Goal: Find specific page/section: Find specific page/section

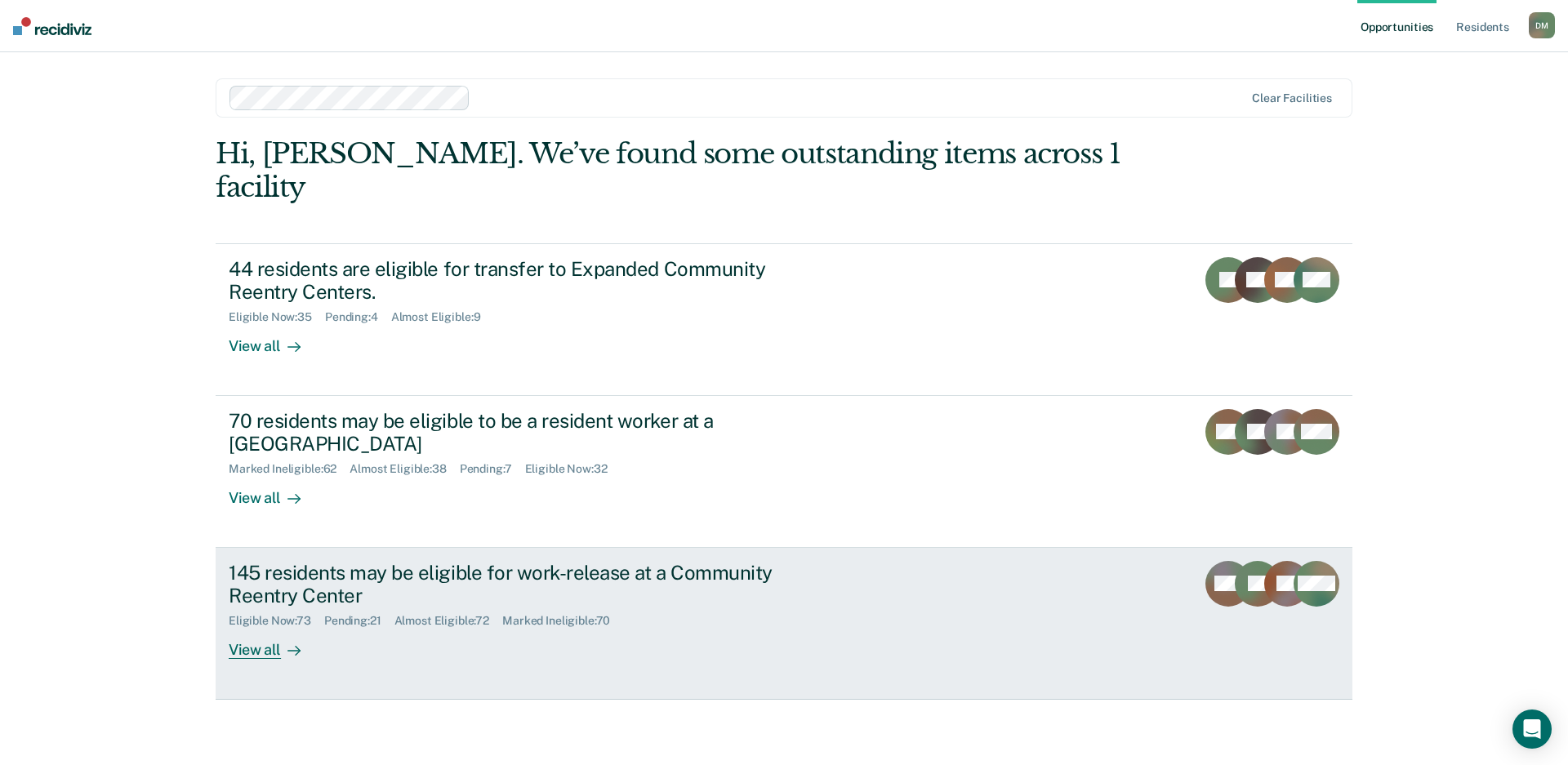
click at [764, 561] on div "145 residents may be eligible for work-release at a Community Reentry Center" at bounding box center [515, 585] width 573 height 48
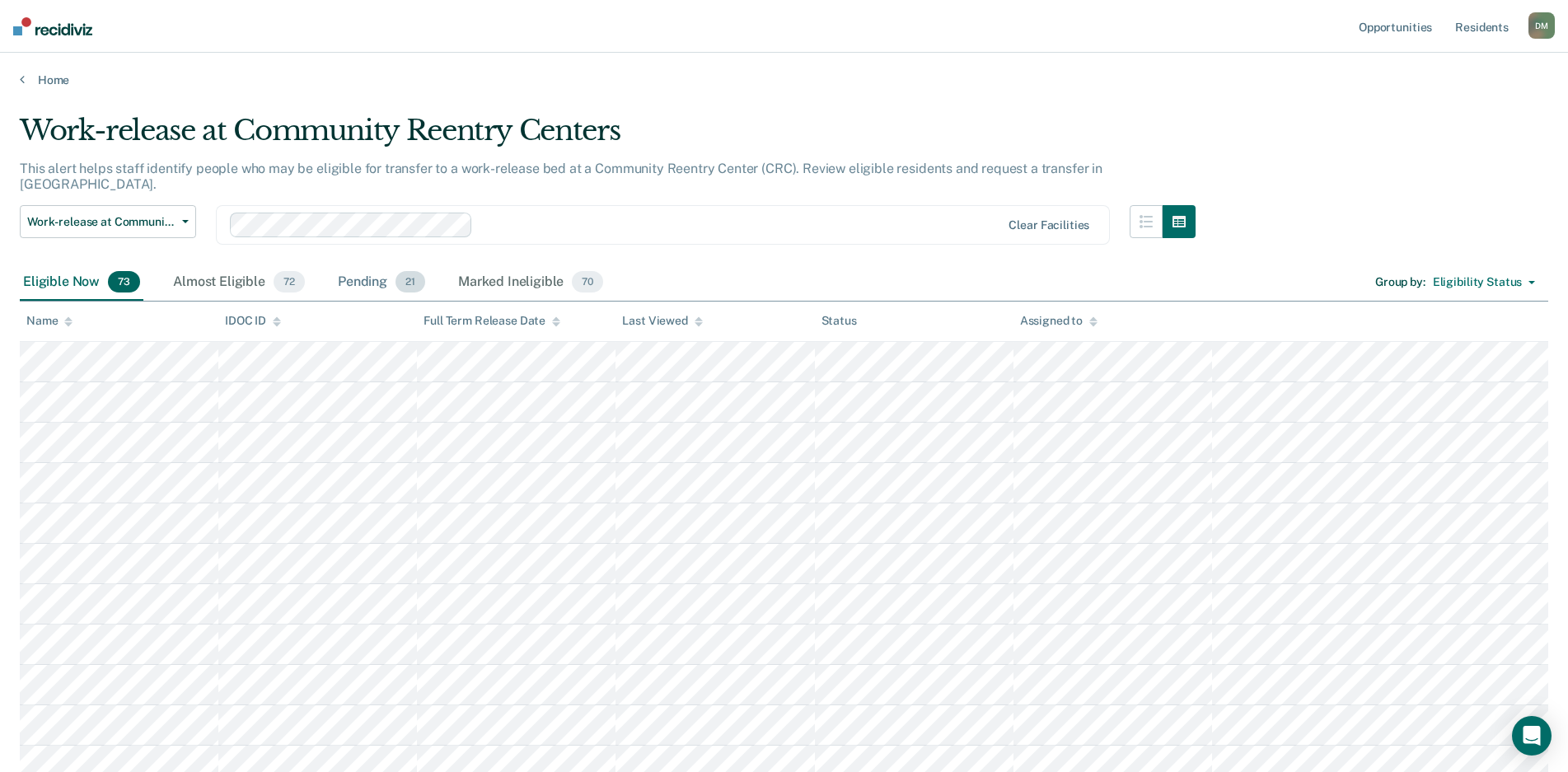
click at [360, 266] on div "Pending 21" at bounding box center [381, 283] width 94 height 36
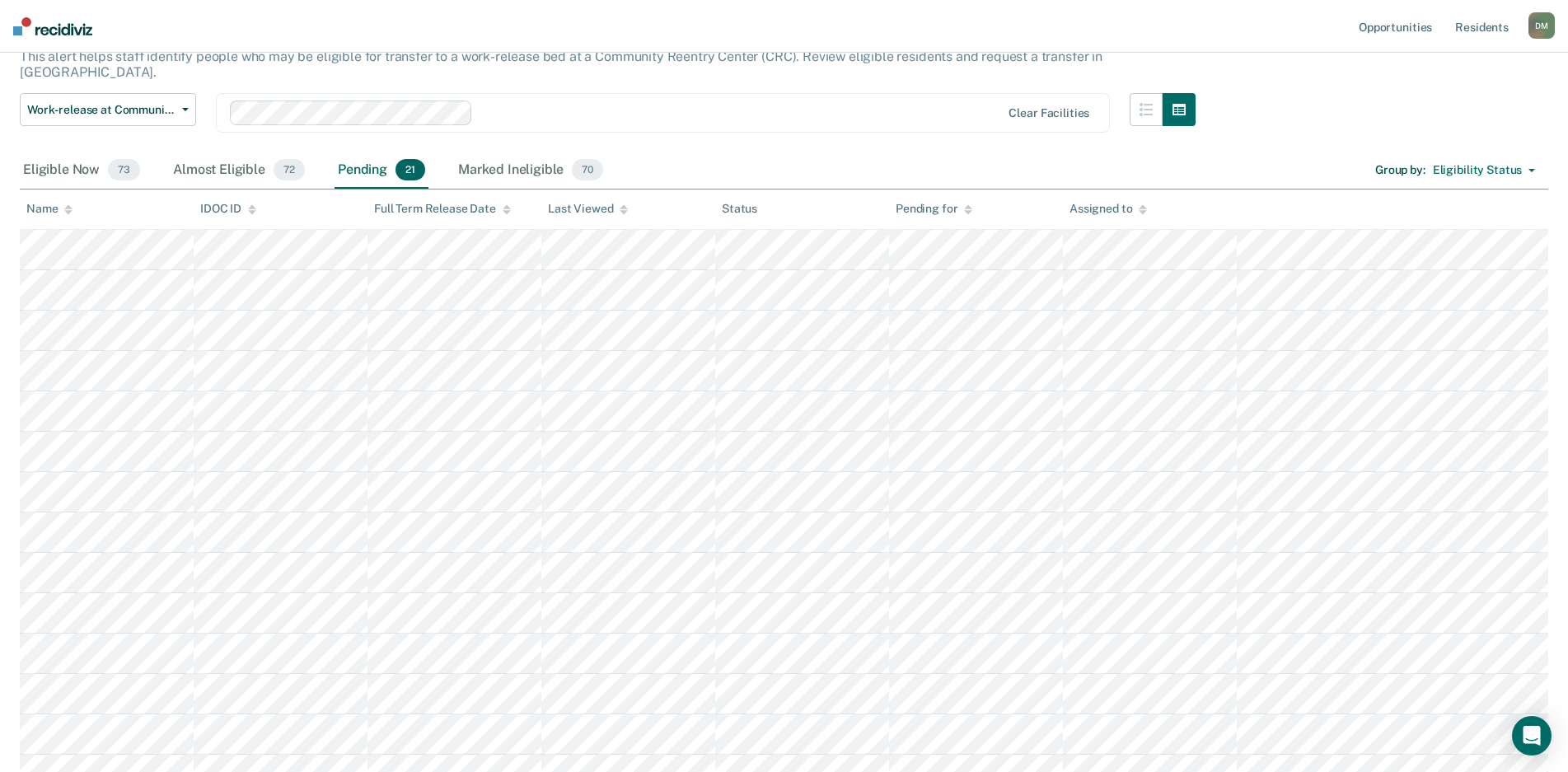
scroll to position [83, 0]
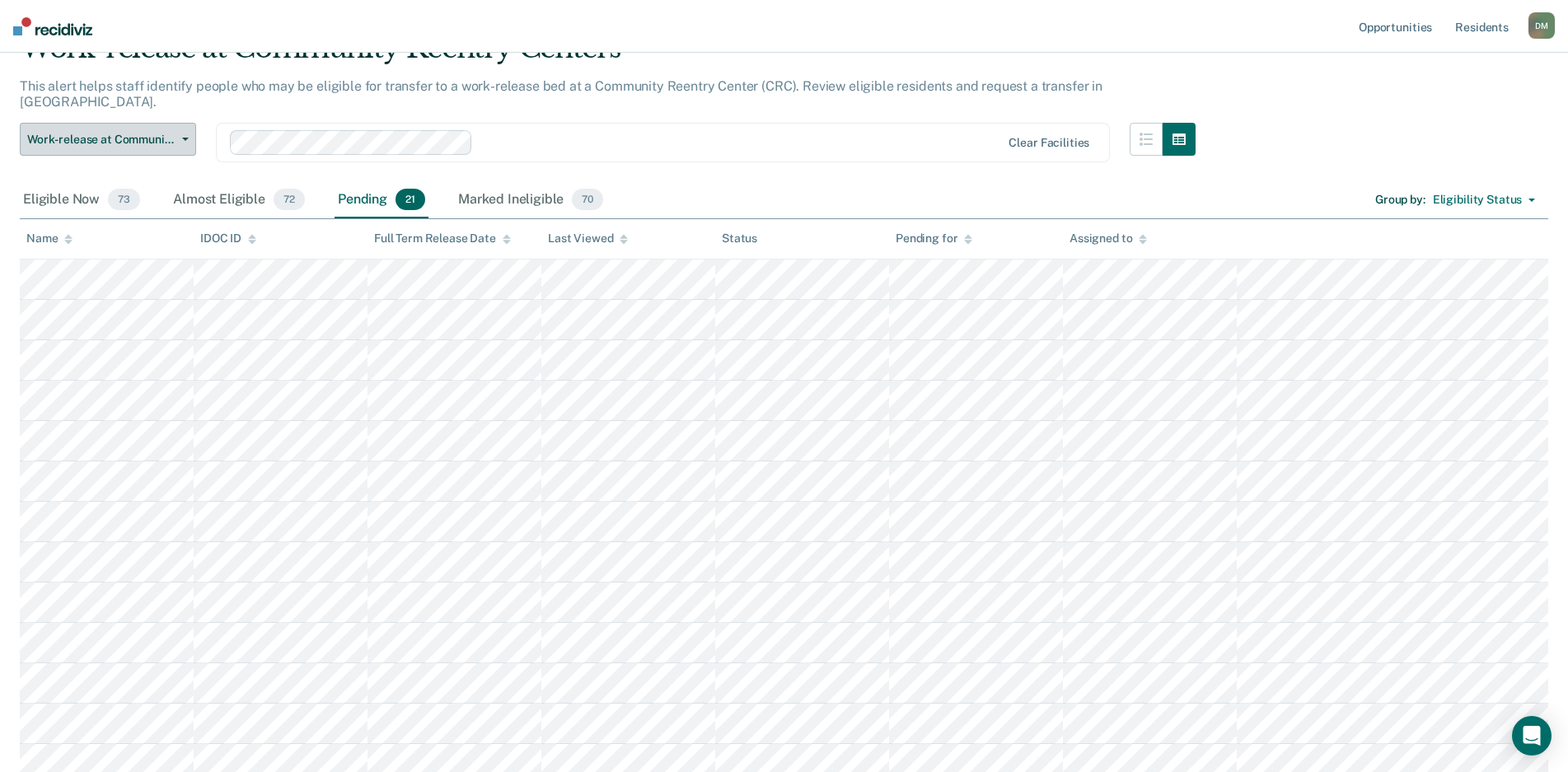
click at [180, 131] on button "Work-release at Community Reentry Centers" at bounding box center [108, 139] width 176 height 33
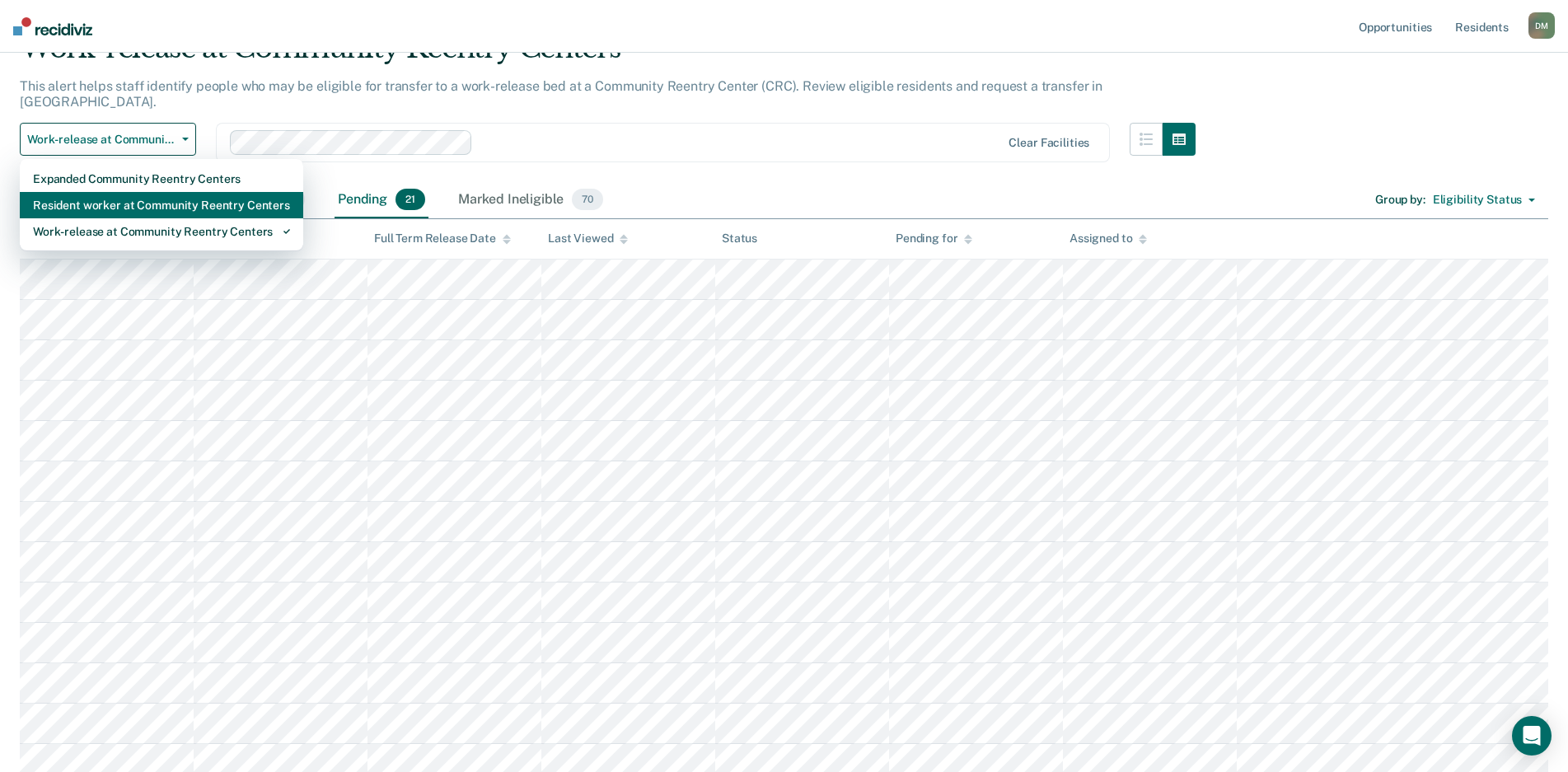
click at [179, 192] on div "Resident worker at Community Reentry Centers" at bounding box center [161, 205] width 257 height 26
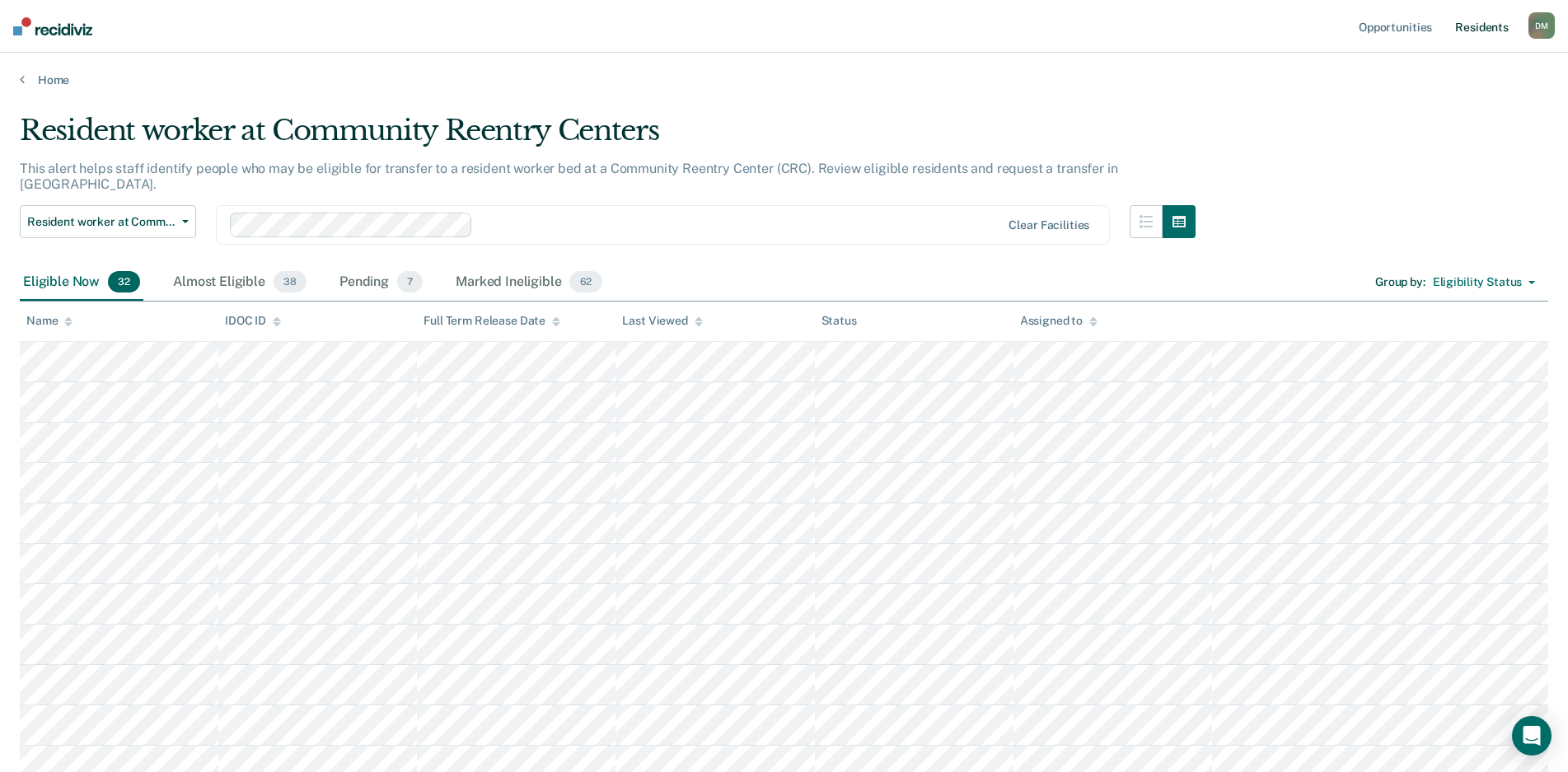
click at [1474, 30] on link "Resident s" at bounding box center [1481, 26] width 60 height 53
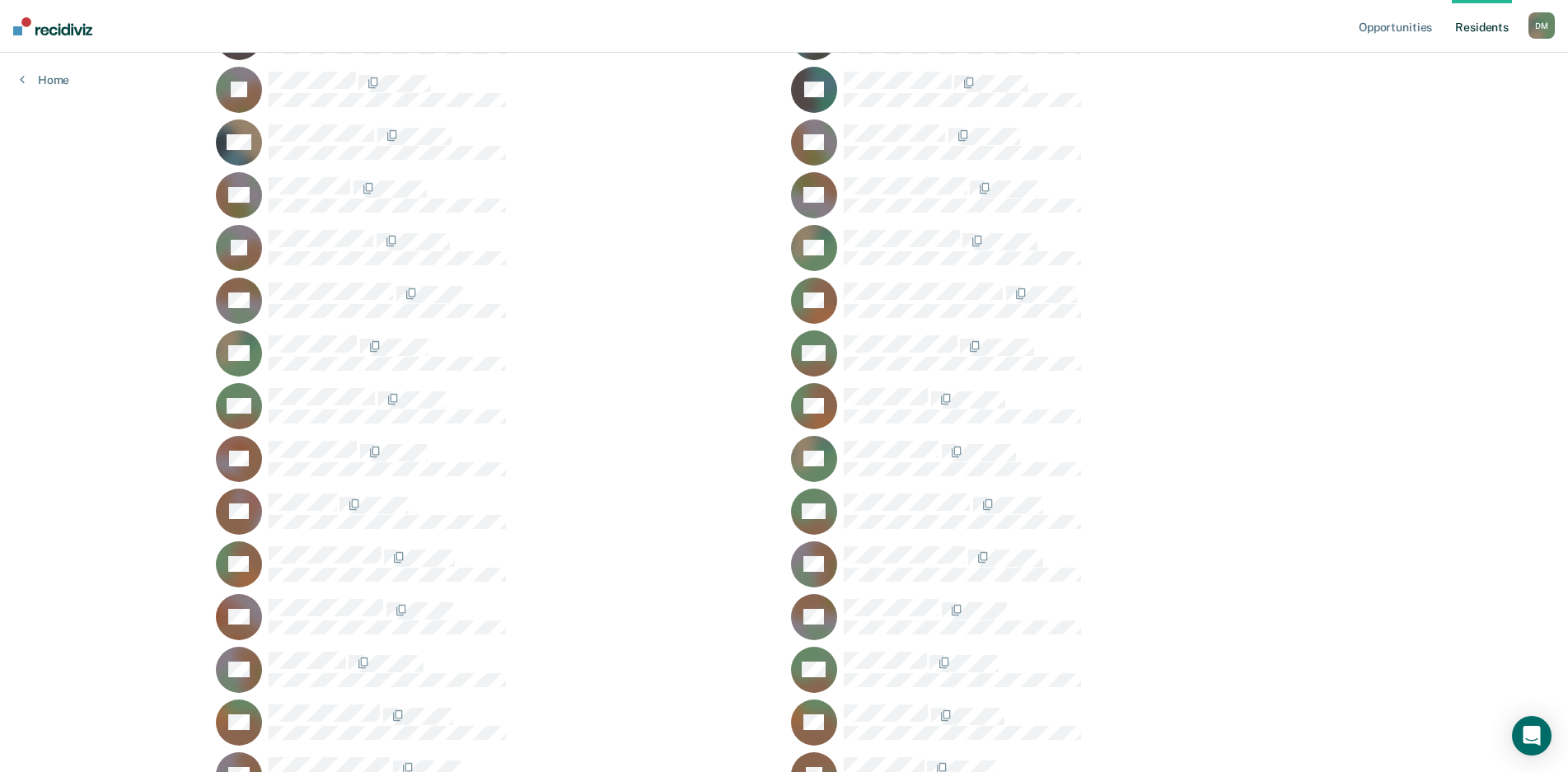
scroll to position [7749, 0]
